Goal: Task Accomplishment & Management: Manage account settings

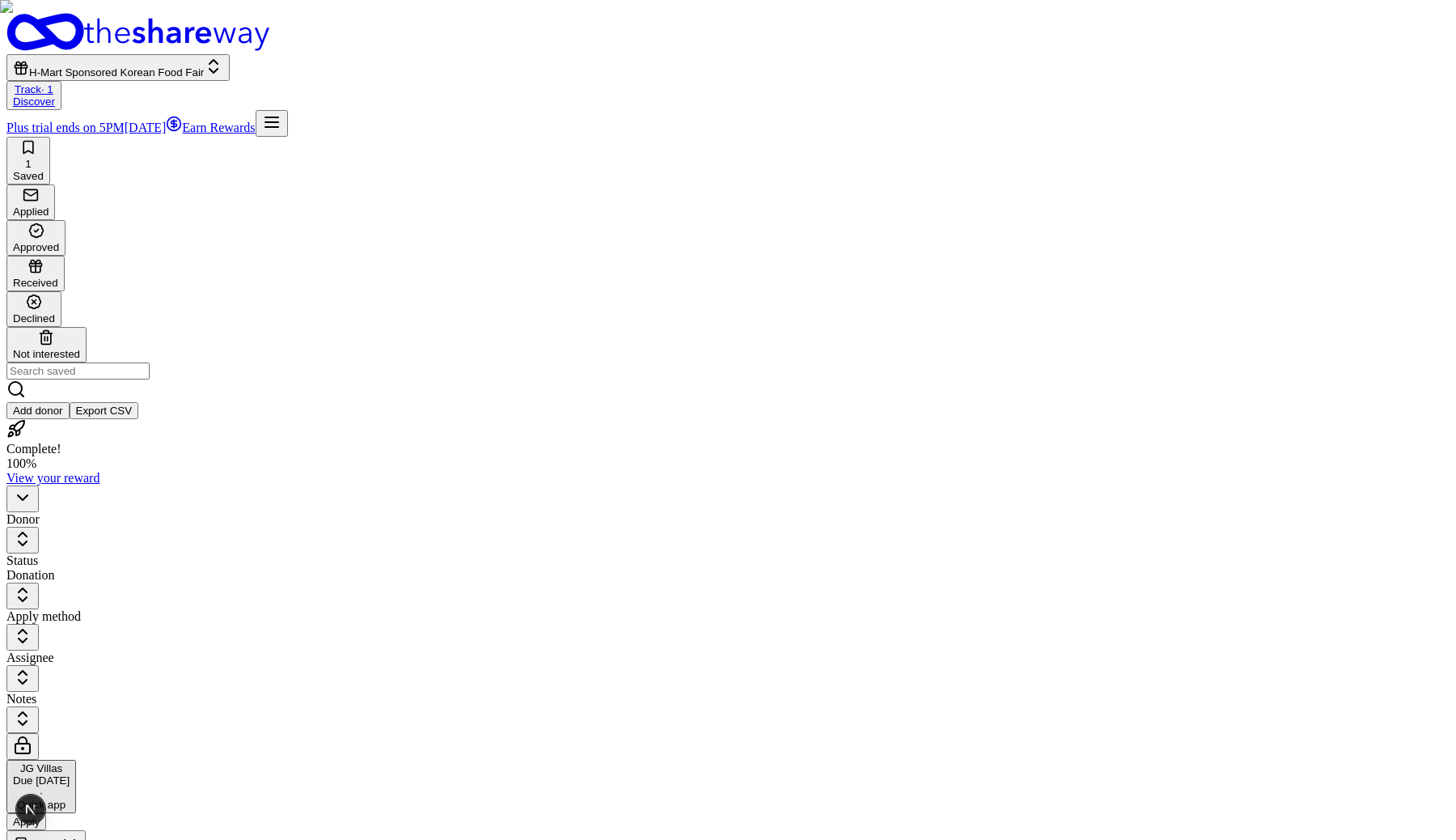
click at [203, 66] on span "H-Mart Sponsored Korean Food Fair" at bounding box center [116, 72] width 175 height 12
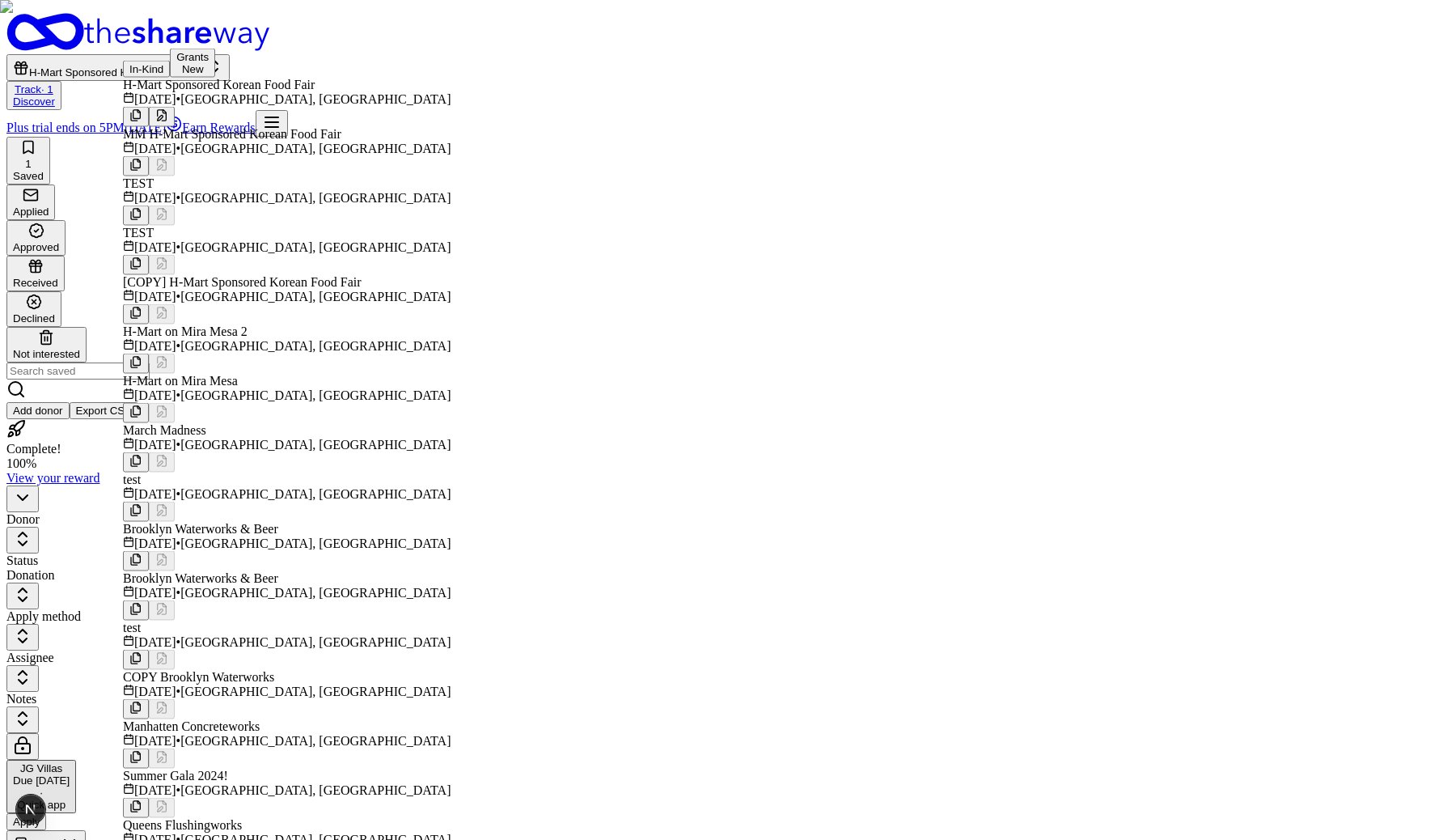
click at [291, 141] on div "MM H-Mart Sponsored Korean Food Fair" at bounding box center [344, 134] width 441 height 15
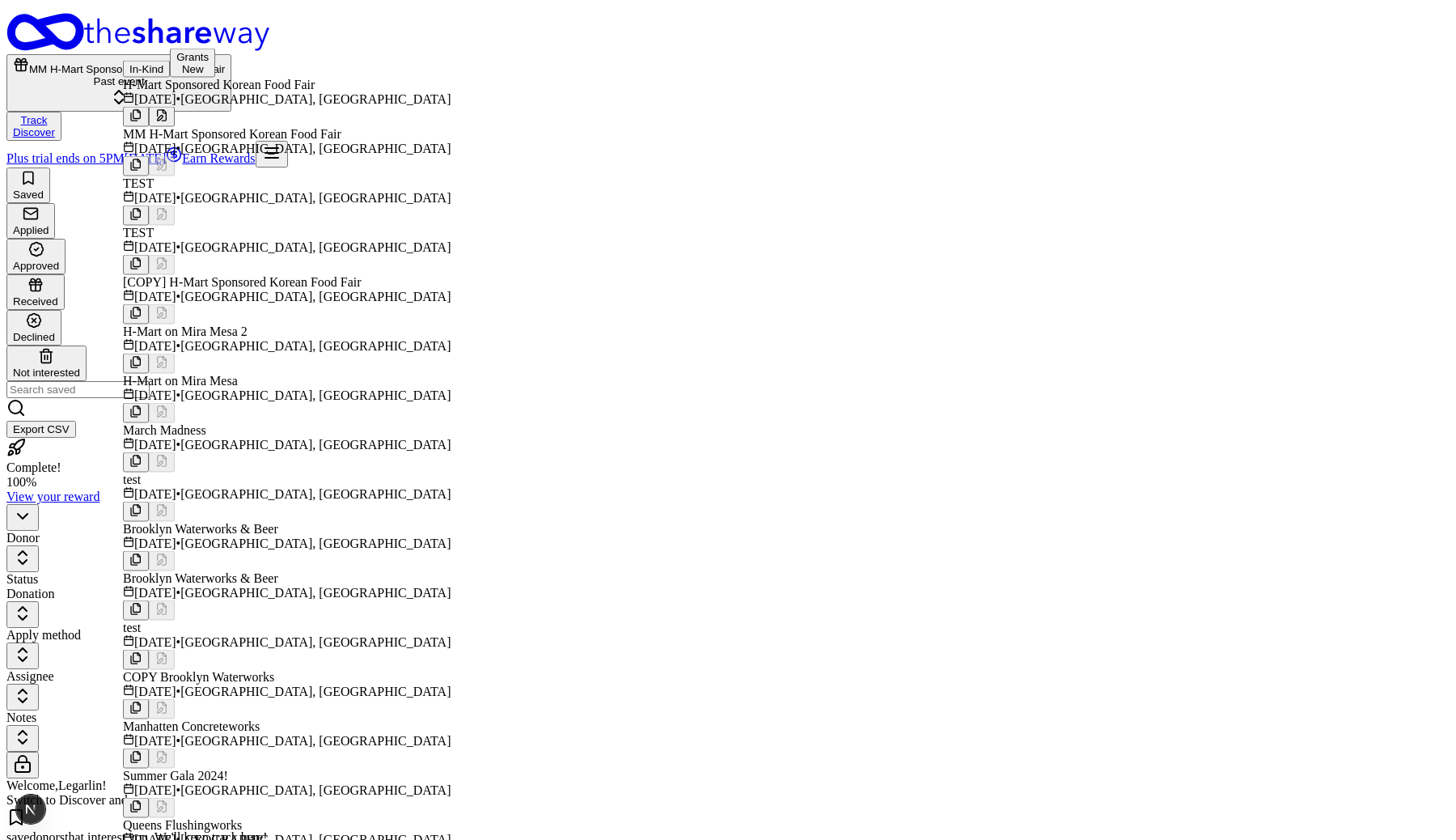
click at [583, 167] on div "Saved Applied Approved Received Declined Not interested Export CSV" at bounding box center [728, 302] width 1443 height 270
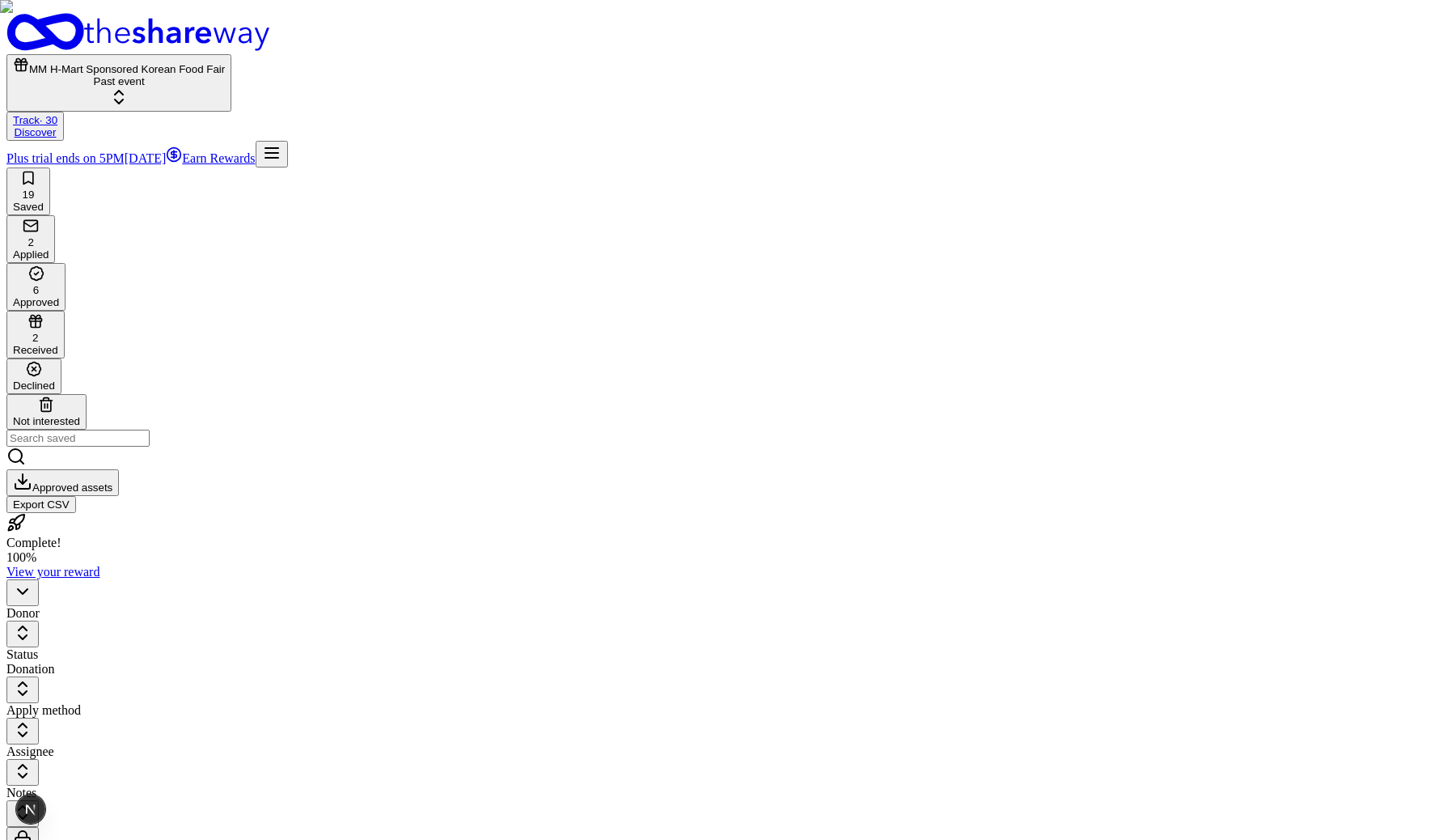
click at [59, 296] on div "Approved" at bounding box center [35, 302] width 46 height 12
click at [59, 344] on div "Received" at bounding box center [35, 350] width 46 height 12
click at [205, 63] on span "MM H-Mart Sponsored Korean Food Fair" at bounding box center [127, 69] width 196 height 12
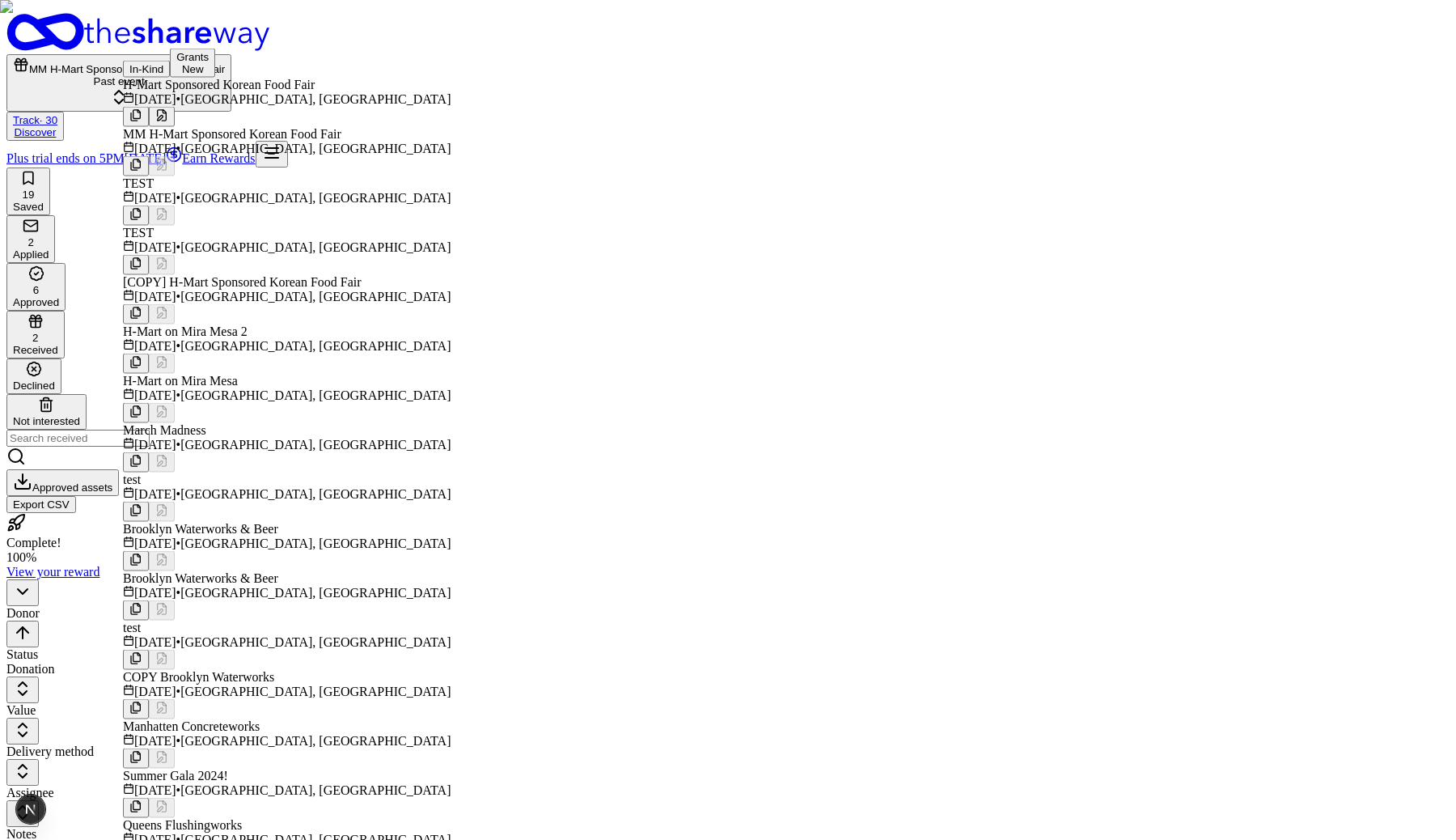
click at [228, 191] on div "TEST" at bounding box center [344, 184] width 441 height 15
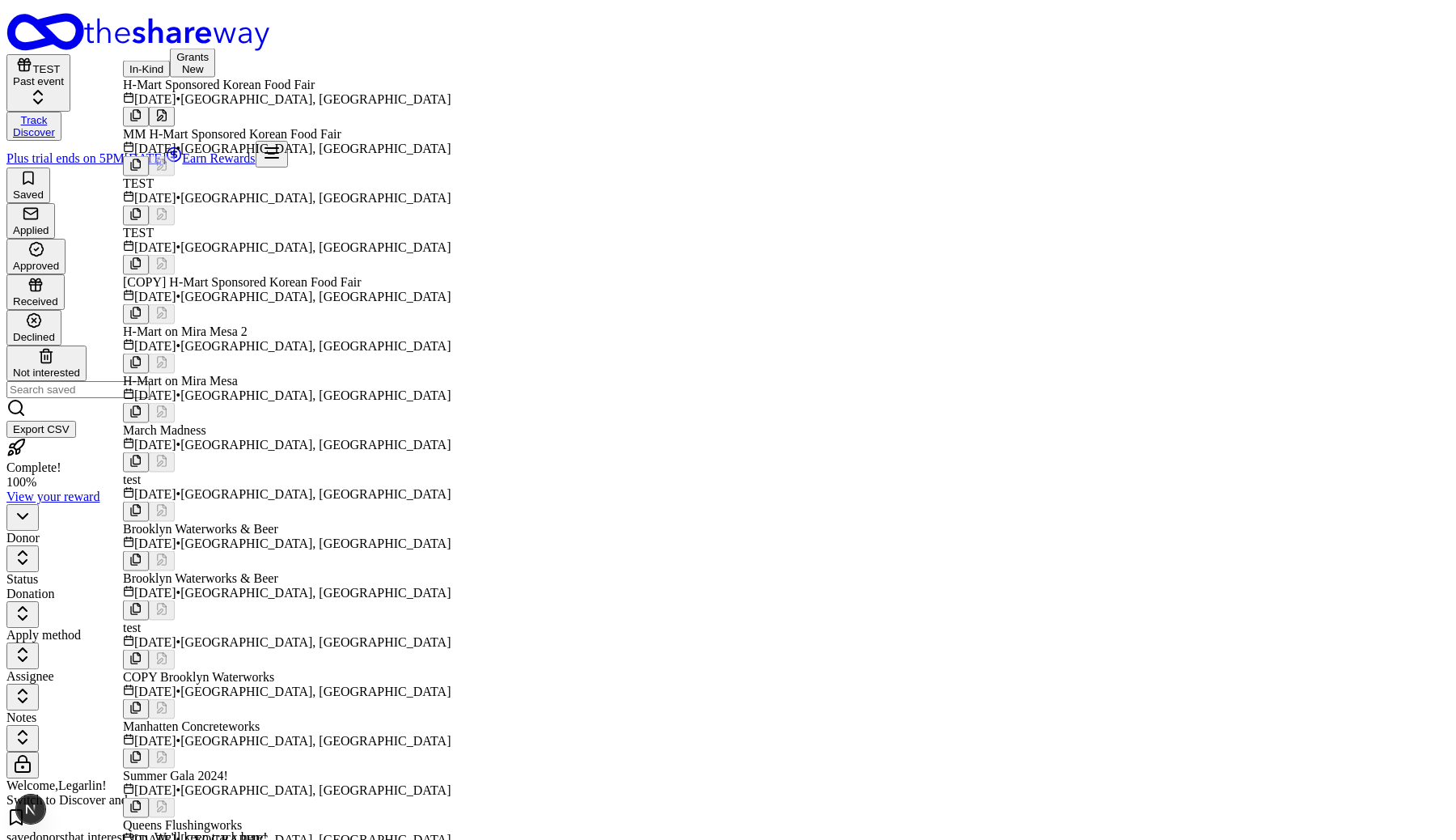
click at [618, 167] on div "Saved Applied Approved Received Declined Not interested Export CSV" at bounding box center [728, 302] width 1443 height 270
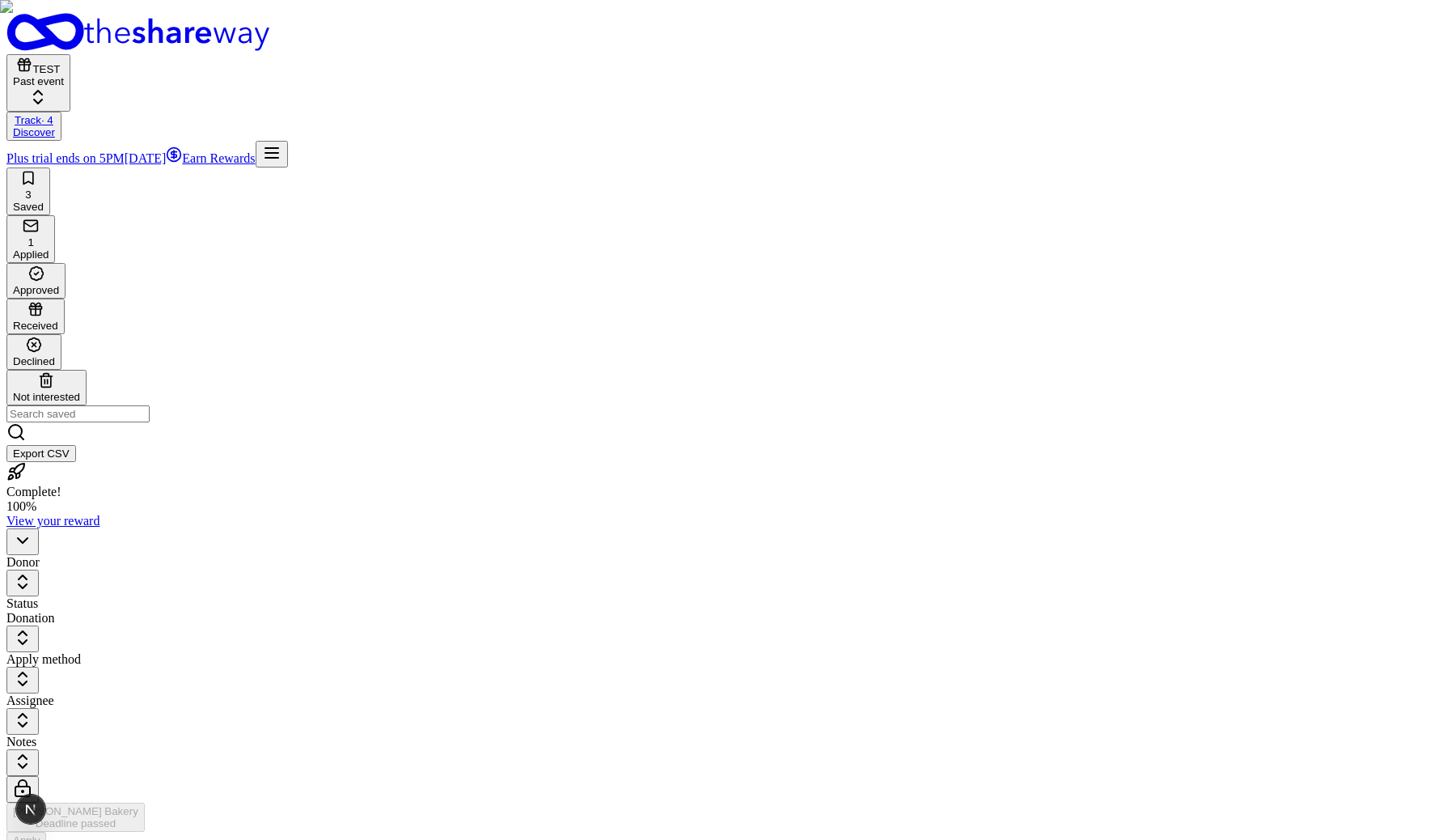
click at [48, 248] on div "Applied" at bounding box center [30, 254] width 35 height 12
click at [39, 834] on button "button" at bounding box center [23, 847] width 33 height 27
click at [303, 234] on div "View application" at bounding box center [243, 223] width 120 height 22
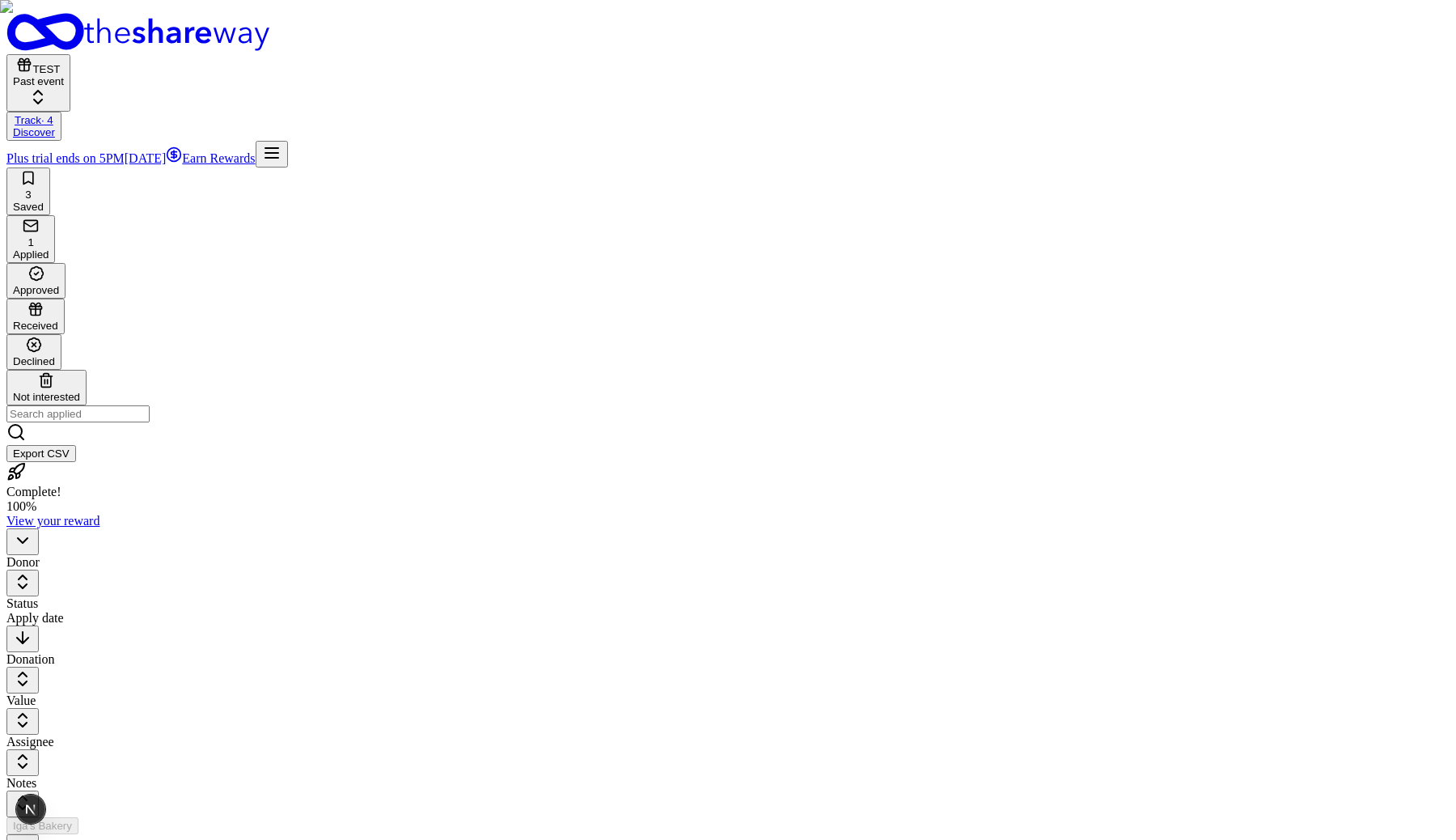
click at [71, 54] on button "TEST Past event" at bounding box center [39, 83] width 64 height 58
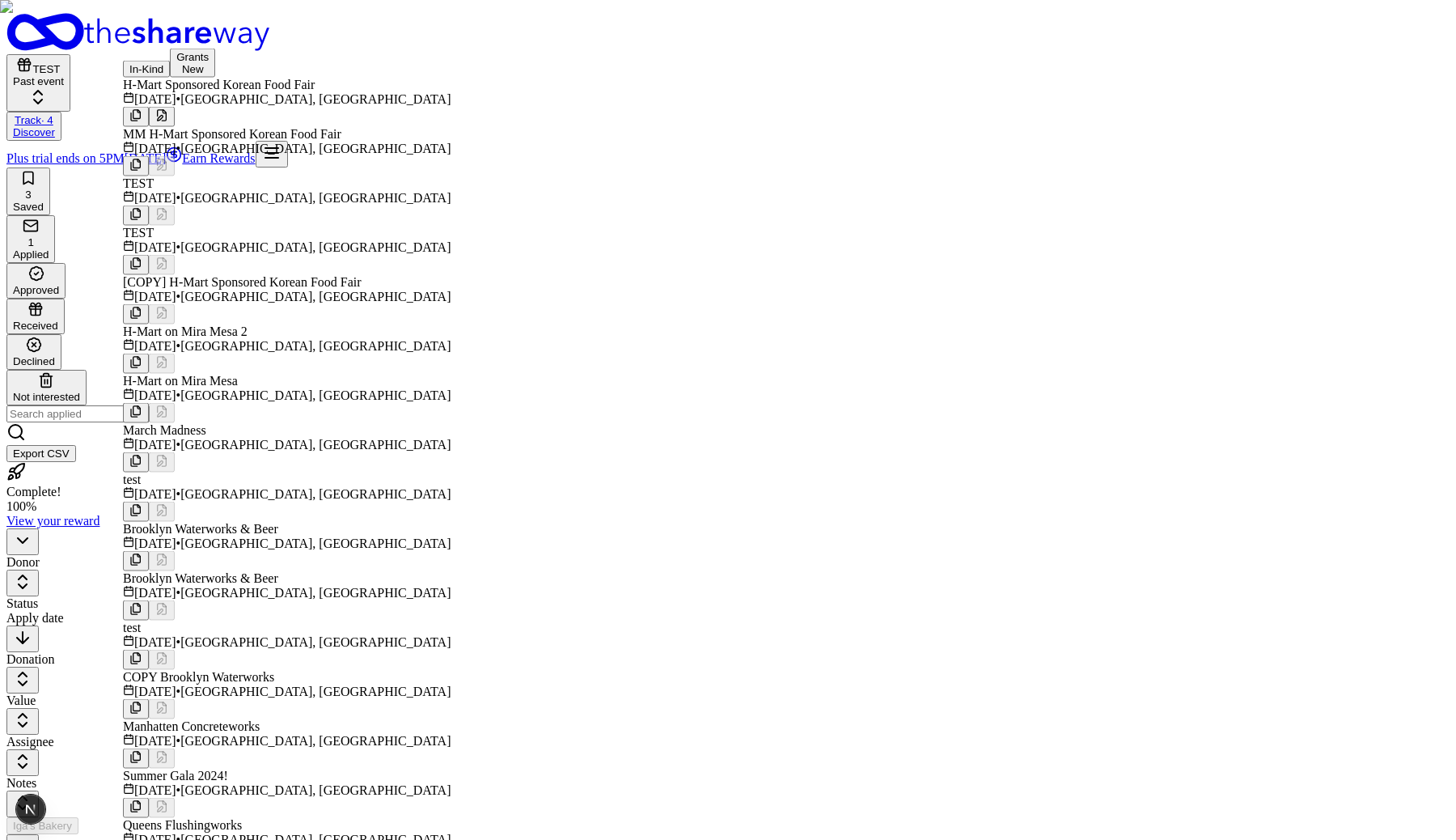
scroll to position [108, 0]
click at [284, 241] on span "San Diego, CA" at bounding box center [315, 248] width 270 height 14
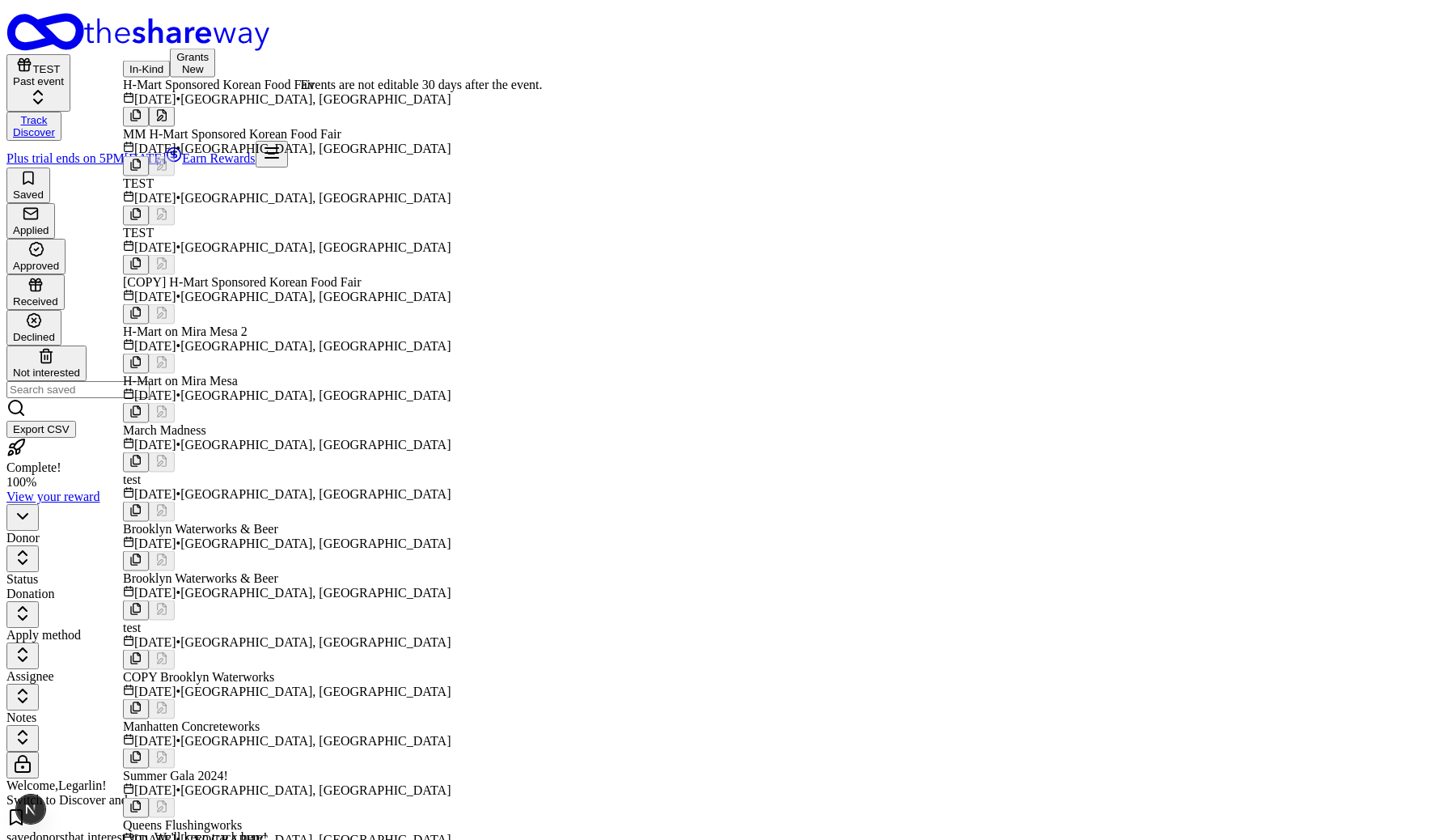
click at [639, 167] on div "Saved Applied Approved Received Declined Not interested Export CSV" at bounding box center [728, 302] width 1443 height 270
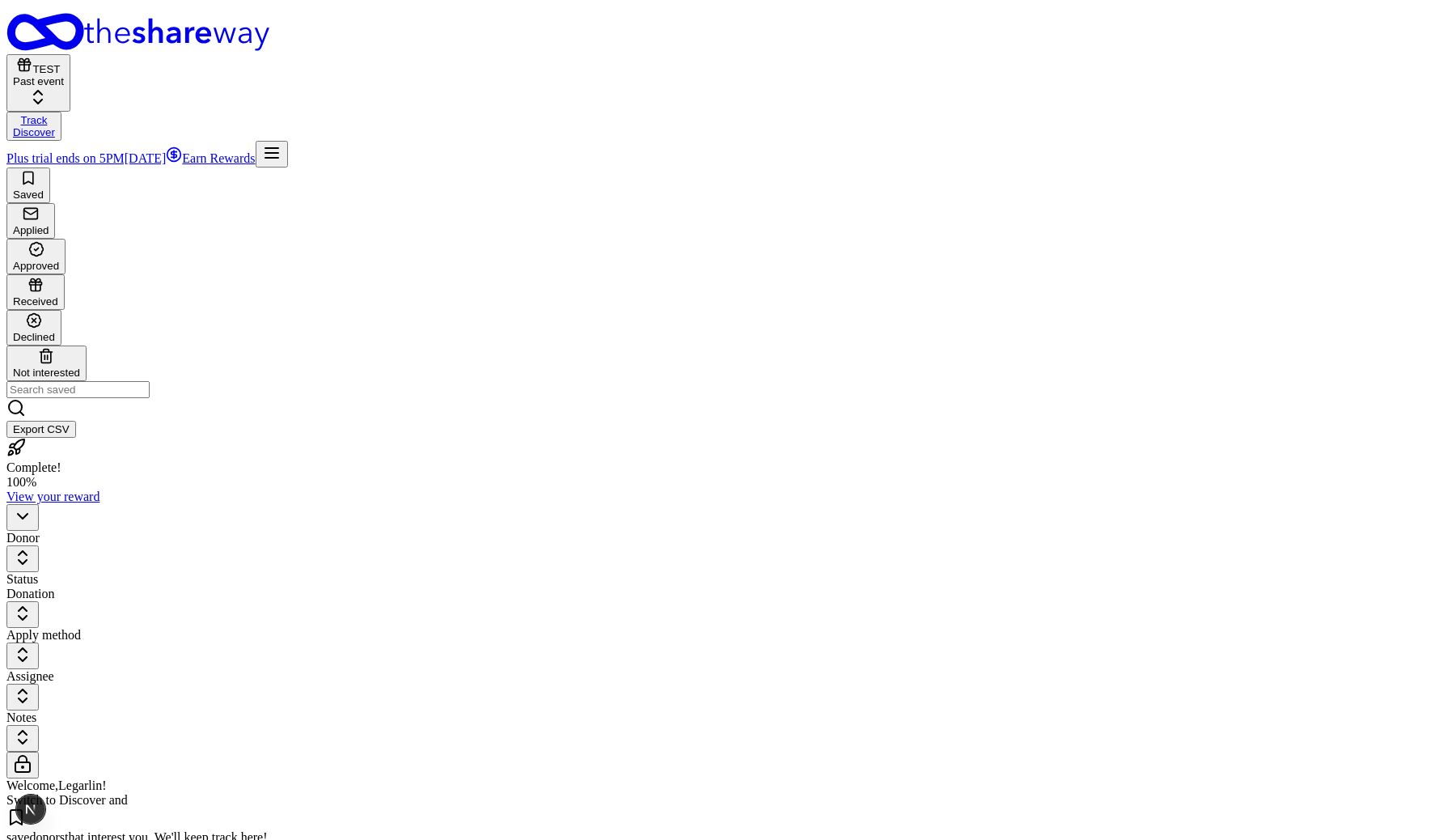
click at [59, 241] on div "Approved" at bounding box center [35, 257] width 46 height 31
click at [59, 277] on div "button" at bounding box center [35, 286] width 46 height 19
click at [71, 54] on button "TEST Past event" at bounding box center [39, 83] width 64 height 58
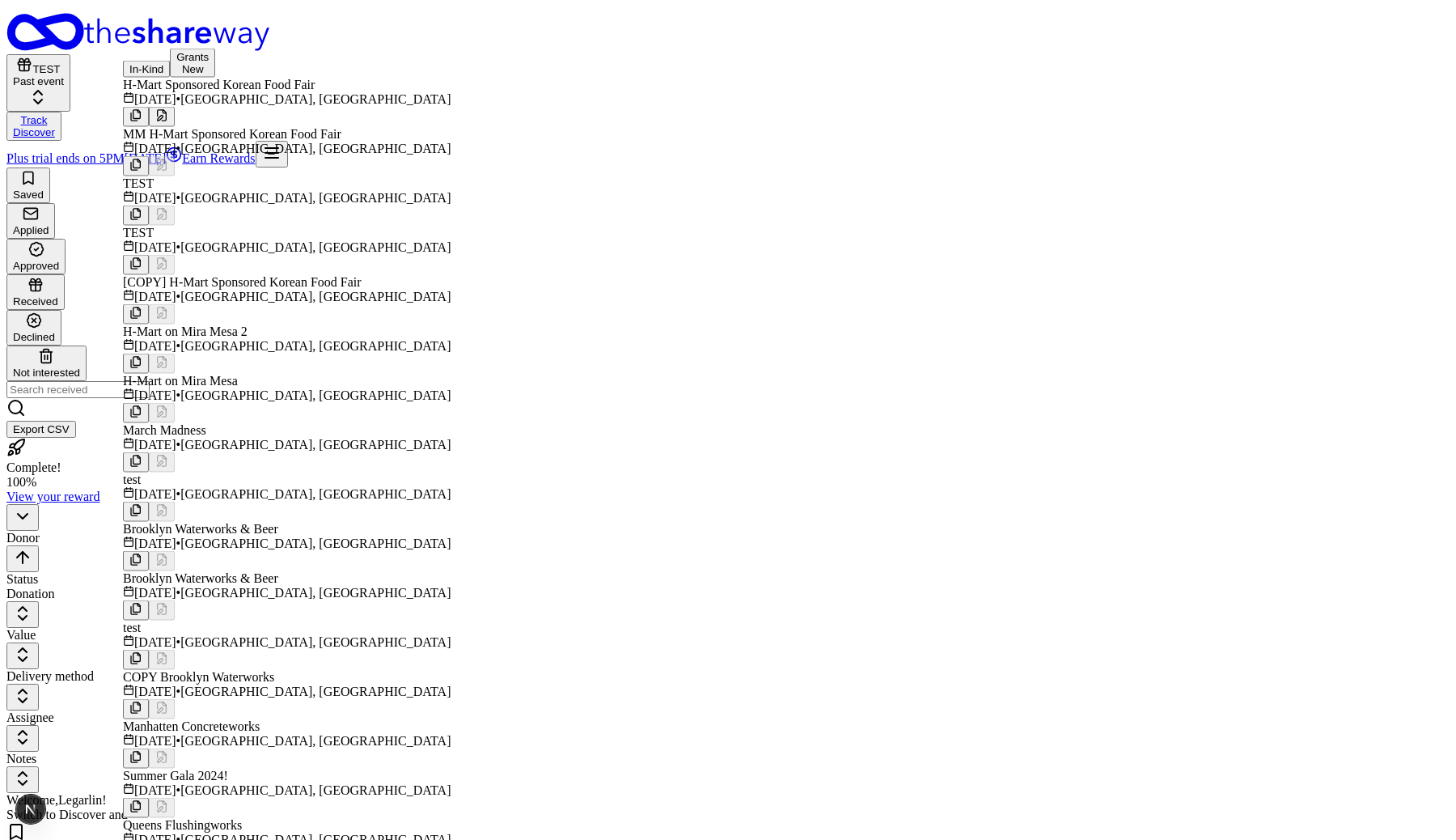
scroll to position [522, 0]
click at [259, 621] on div "test" at bounding box center [344, 628] width 441 height 15
click at [575, 167] on div "Saved Applied Approved Received Declined Not interested Export CSV" at bounding box center [728, 302] width 1443 height 270
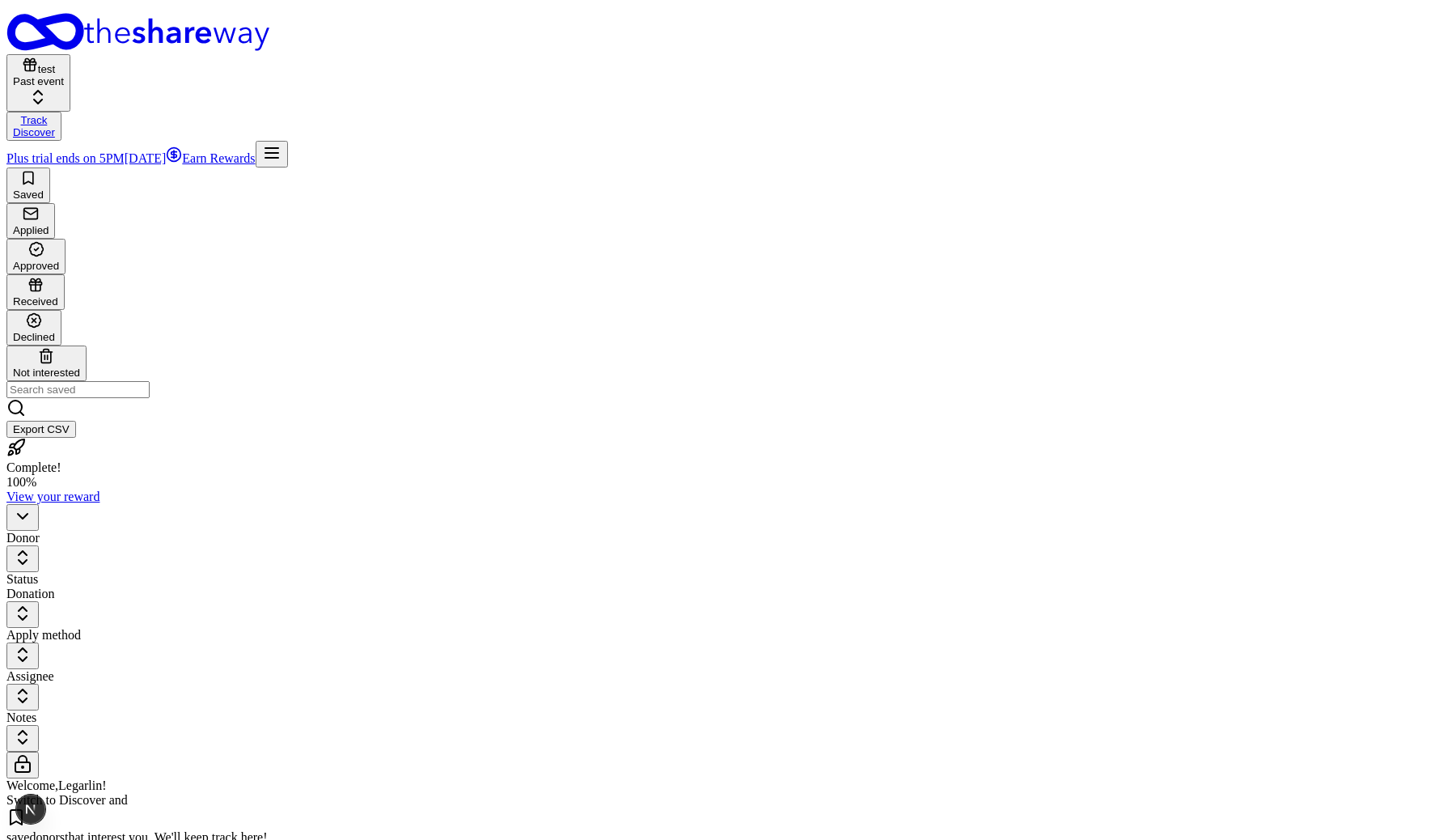
click at [71, 54] on button "test Past event" at bounding box center [39, 83] width 64 height 58
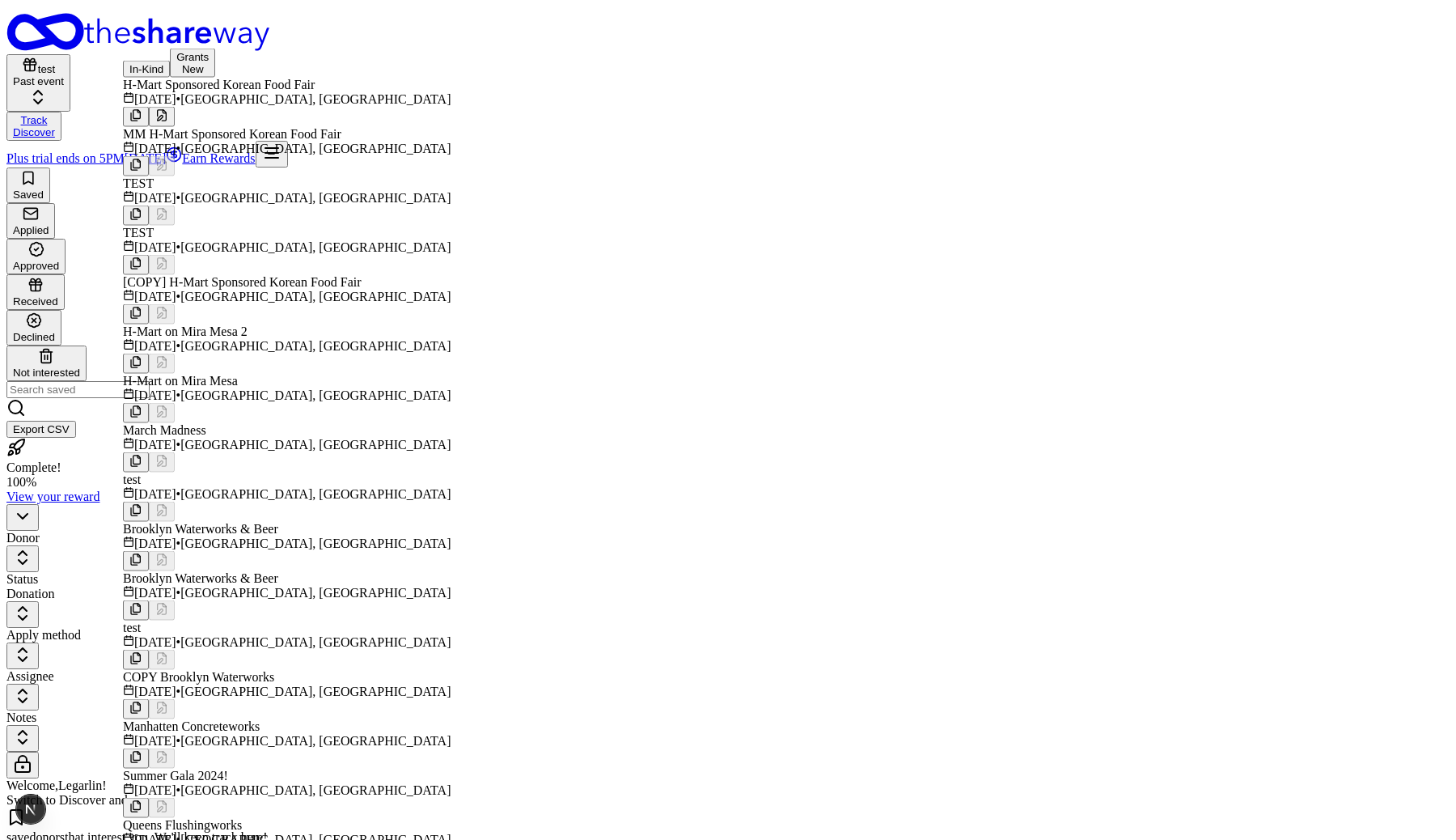
scroll to position [296, 0]
click at [255, 438] on span "Atlanta, GA" at bounding box center [315, 445] width 270 height 14
click at [709, 13] on div "March Madness Past event Track Discover Plus trial ends on 5PM, 10/9 Earn Rewar…" at bounding box center [728, 90] width 1443 height 154
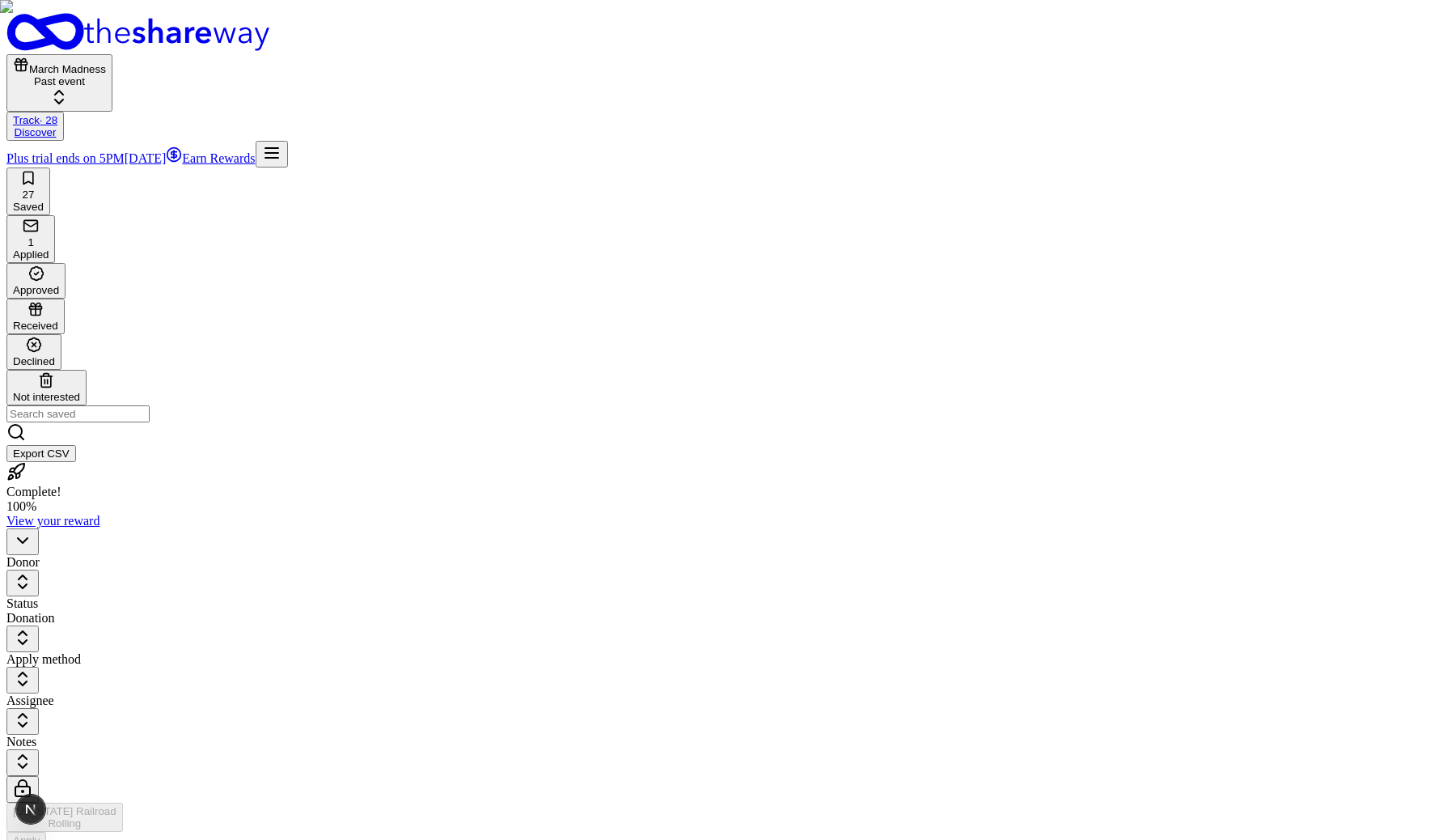
click at [48, 217] on div "1 Applied" at bounding box center [30, 239] width 35 height 43
click at [112, 54] on button "March Madness Past event" at bounding box center [59, 83] width 106 height 58
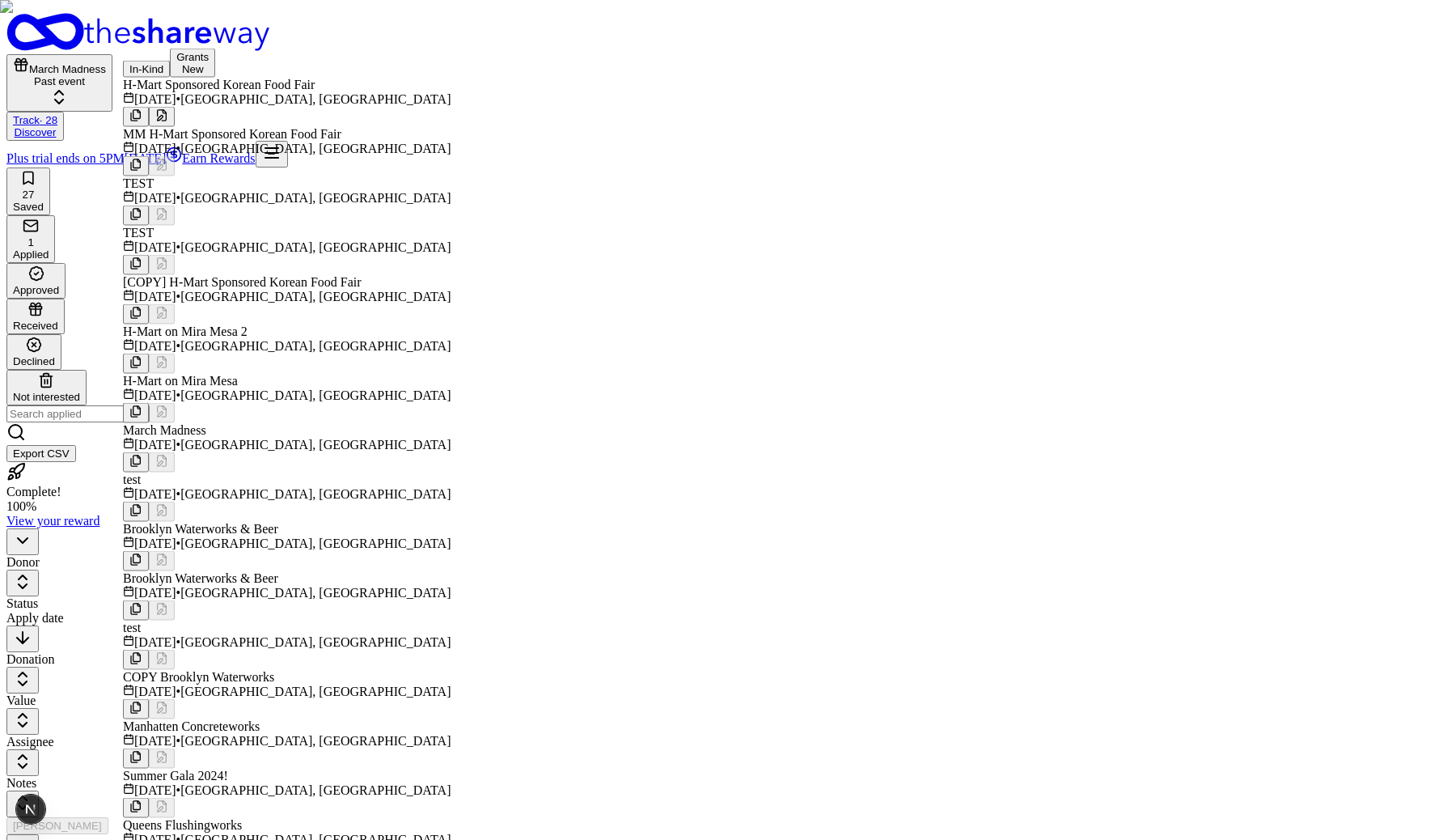
click at [266, 155] on span "San Diego, CA" at bounding box center [315, 148] width 270 height 14
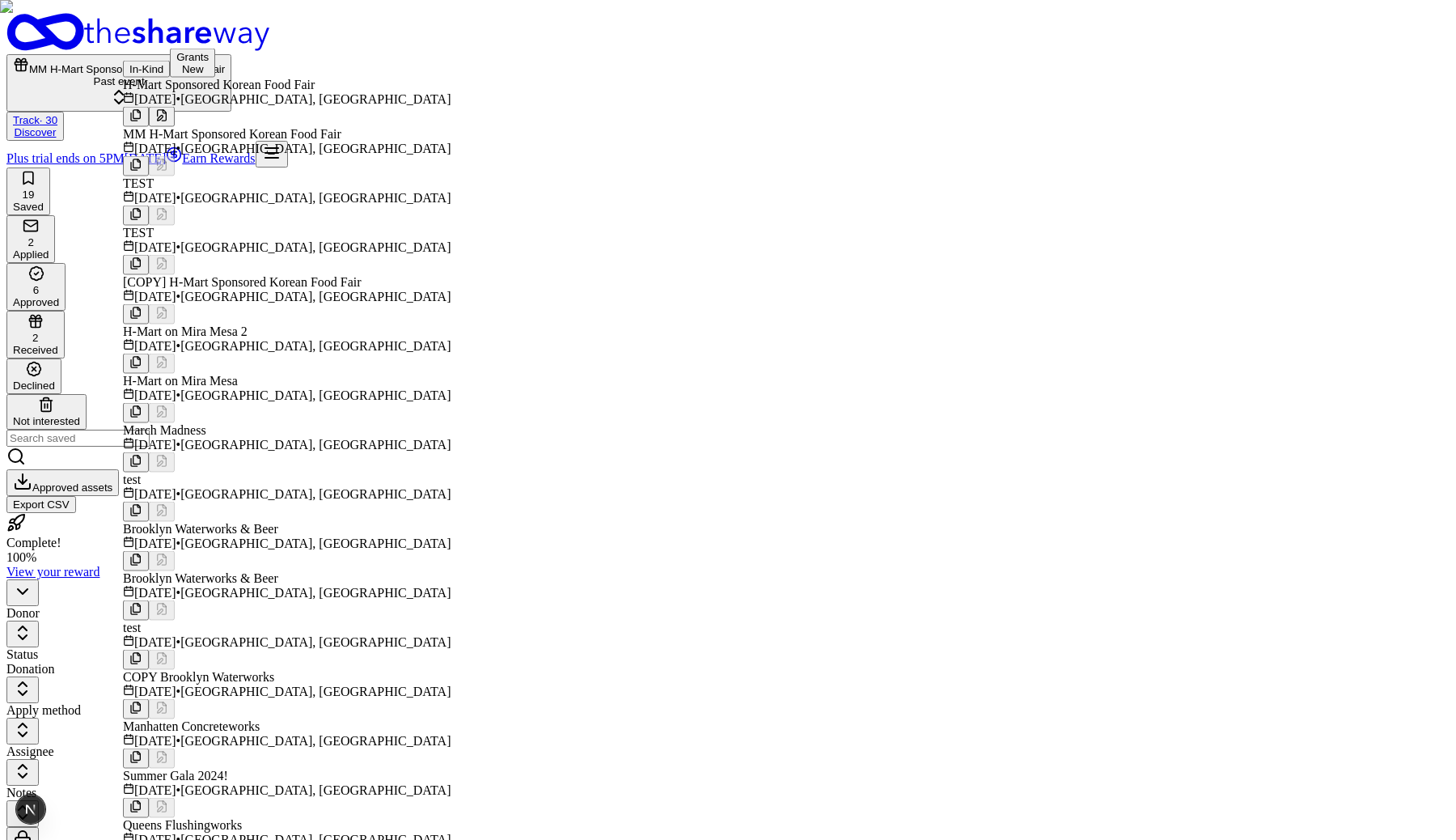
click at [594, 167] on div "19 Saved 2 Applied 6 Approved 2 Received Declined Not interested Approved asset…" at bounding box center [728, 340] width 1443 height 346
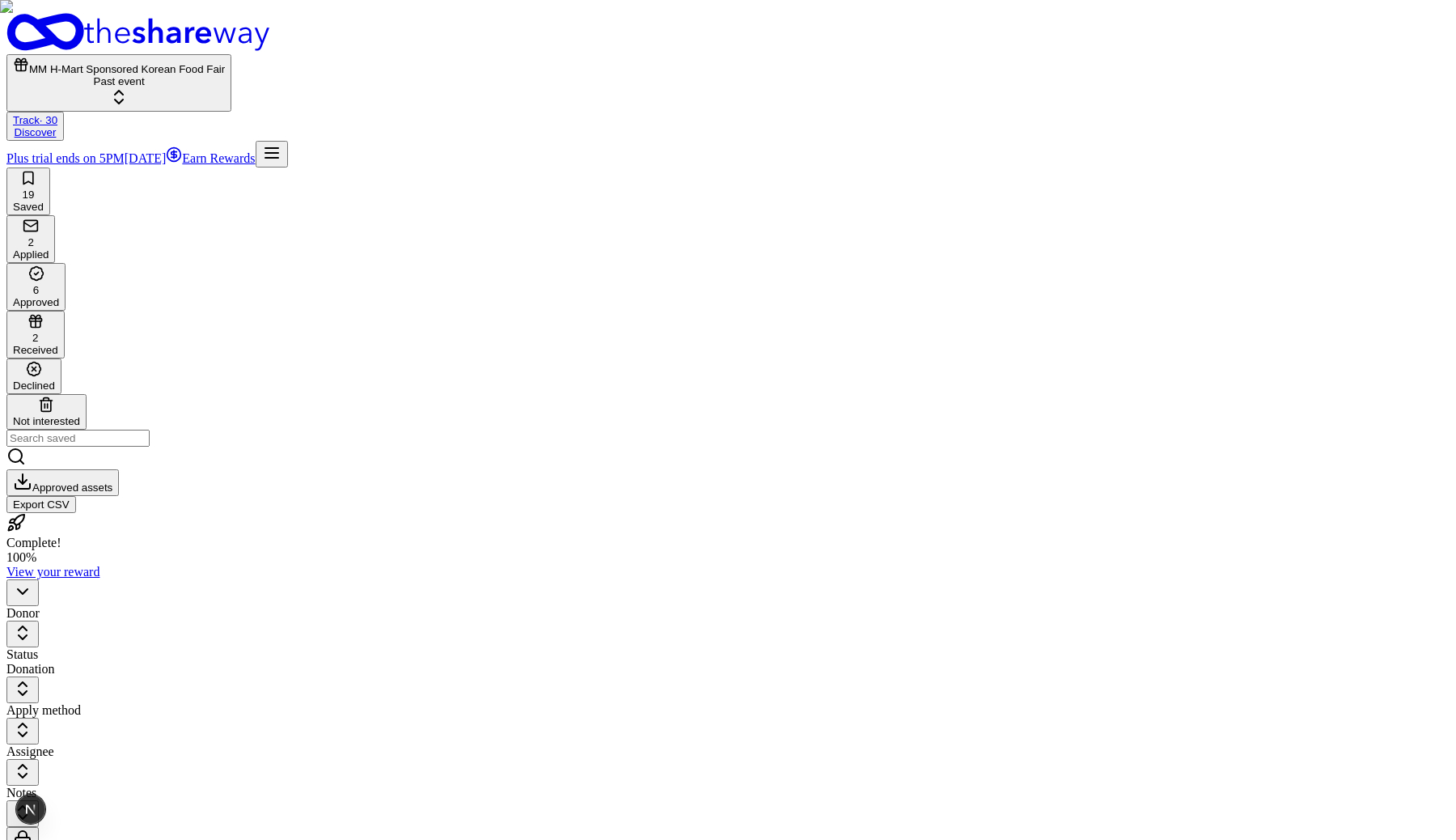
click at [59, 313] on div "2 Received" at bounding box center [35, 335] width 46 height 43
click at [303, 256] on div "View application" at bounding box center [243, 245] width 120 height 22
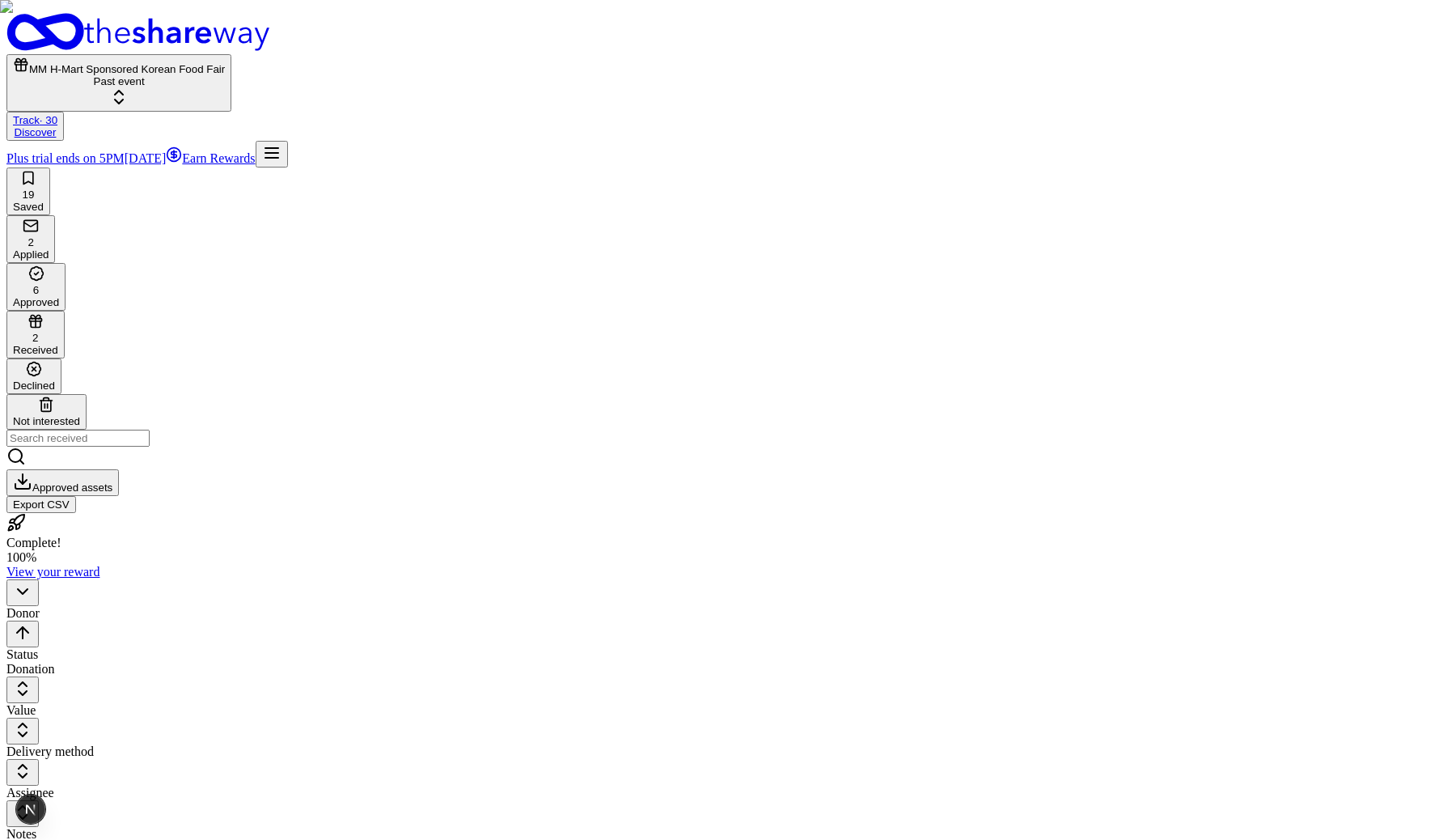
click at [59, 296] on div "Approved" at bounding box center [35, 302] width 46 height 12
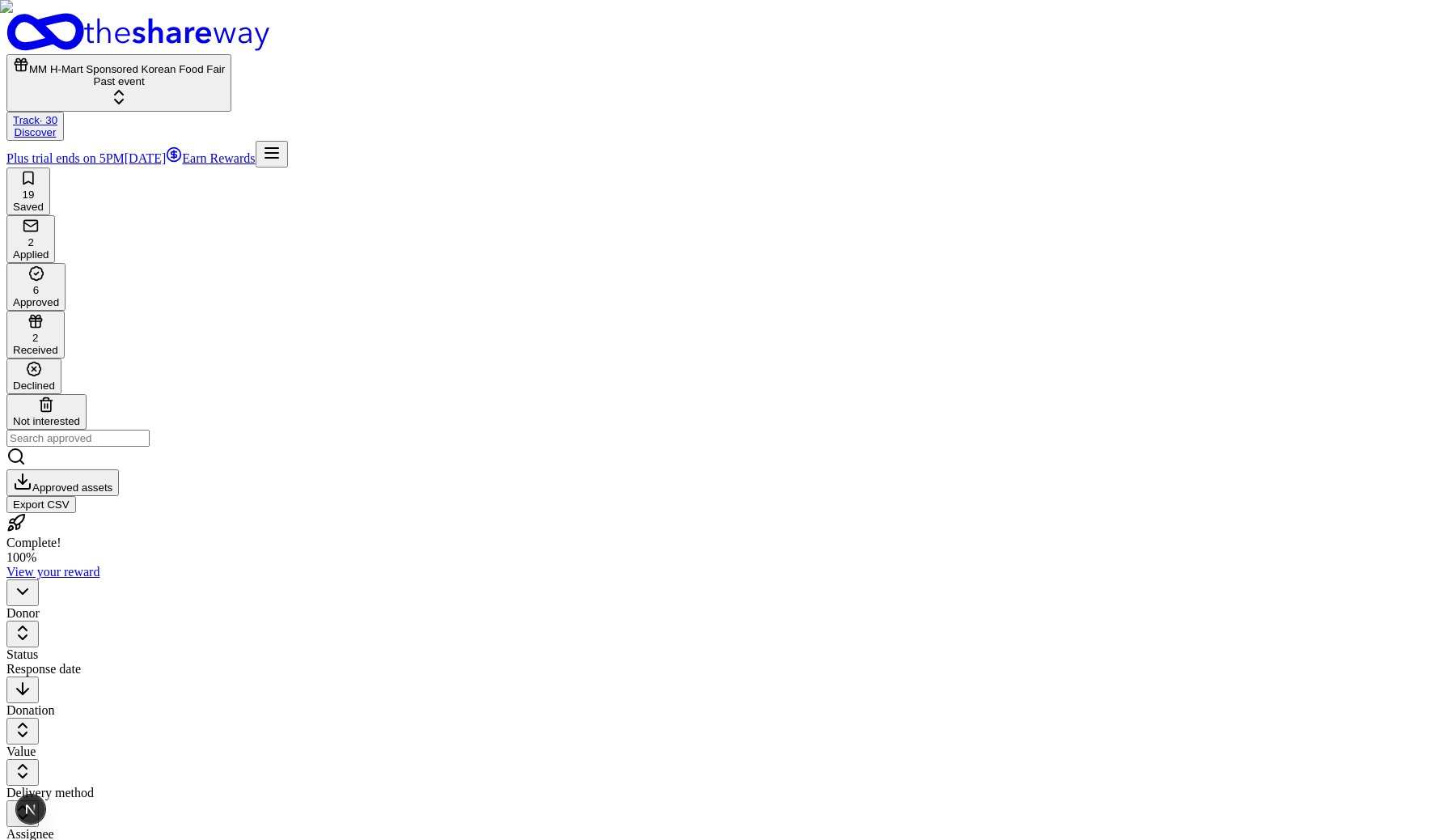
click at [48, 236] on div "2" at bounding box center [30, 242] width 35 height 12
click at [82, 54] on div "MM H-Mart Sponsored Korean Food Fair Past event Track · 30 Discover Plus trial …" at bounding box center [728, 90] width 1443 height 154
click at [44, 170] on div "19" at bounding box center [28, 185] width 31 height 31
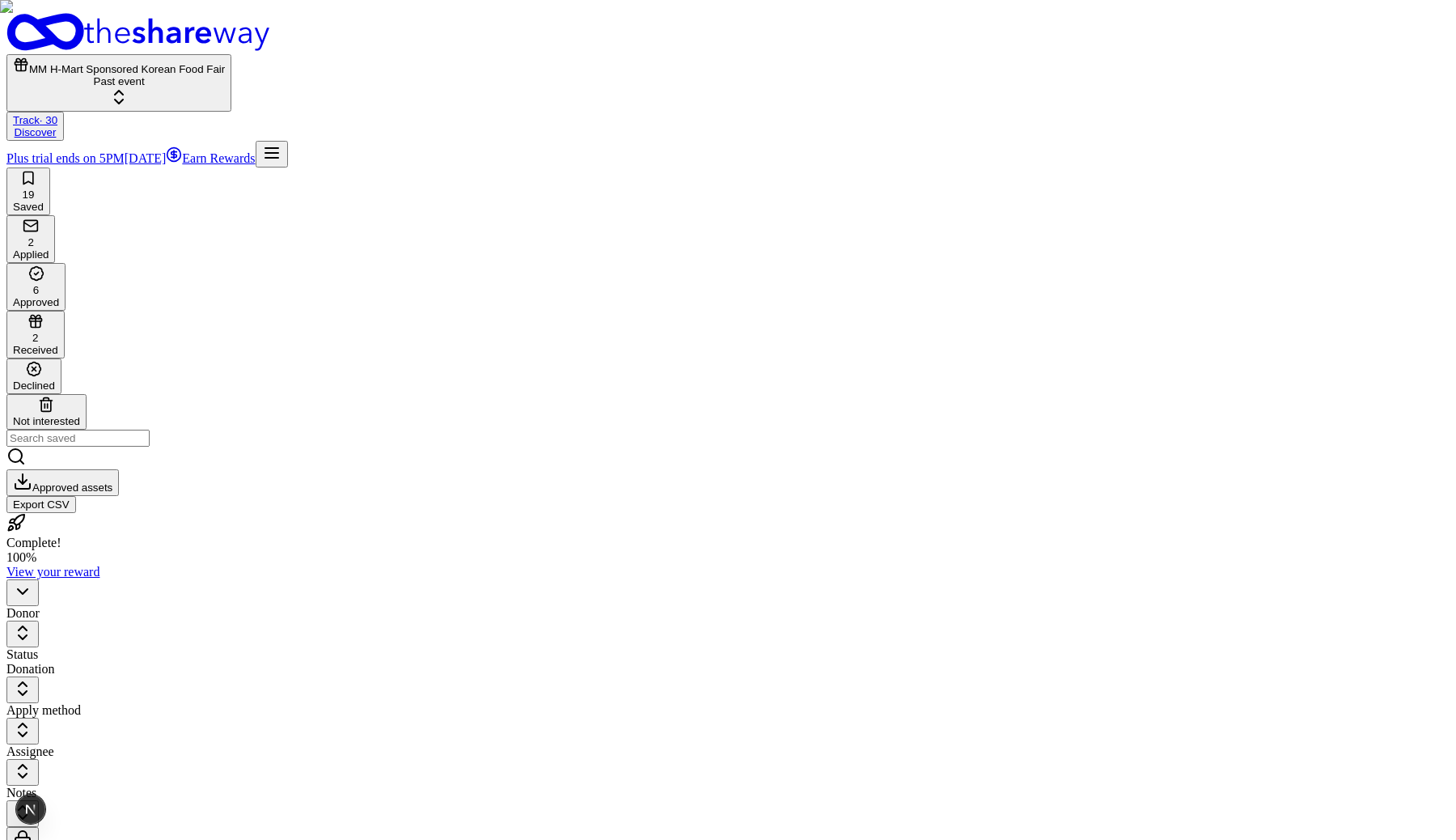
click at [278, 158] on line "button" at bounding box center [272, 158] width 13 height 0
click at [1182, 184] on button "Logout" at bounding box center [1174, 175] width 46 height 17
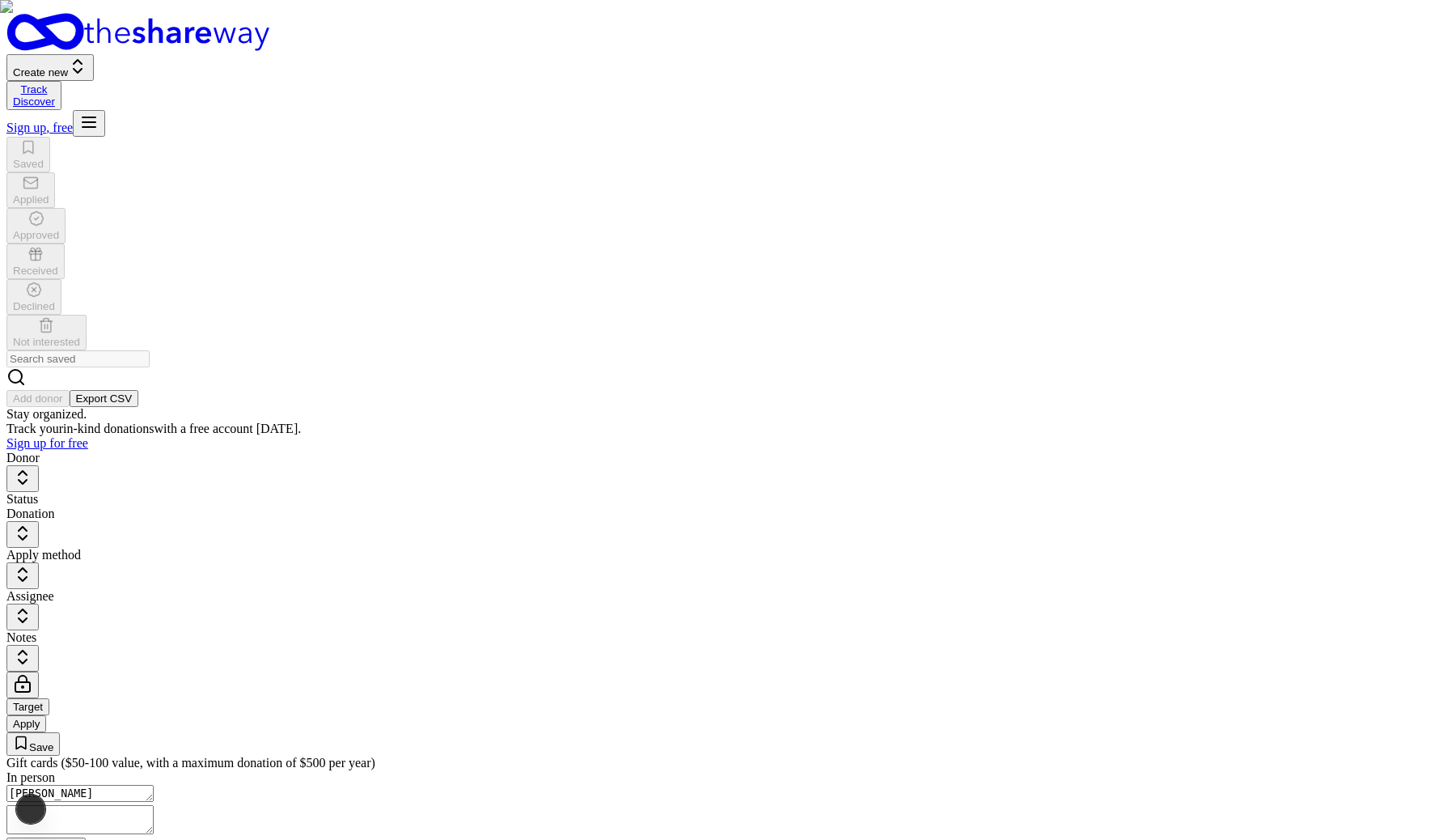
click at [98, 112] on icon "button" at bounding box center [89, 122] width 20 height 20
click at [1180, 159] on button "Log in" at bounding box center [1172, 164] width 42 height 17
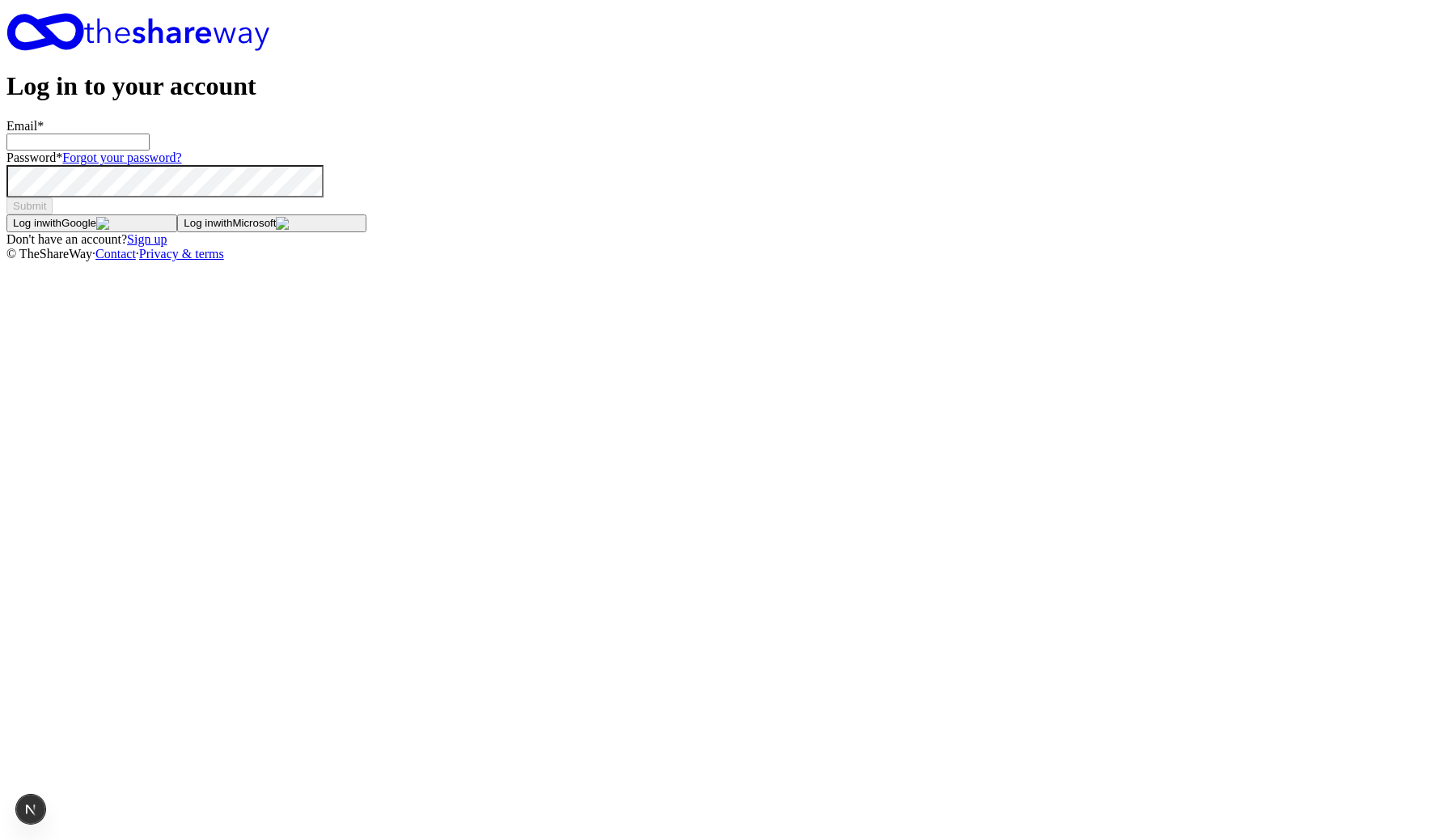
click at [150, 151] on input "Email *" at bounding box center [78, 142] width 143 height 17
click at [178, 232] on button "Log in with Google" at bounding box center [92, 223] width 171 height 18
